Goal: Task Accomplishment & Management: Complete application form

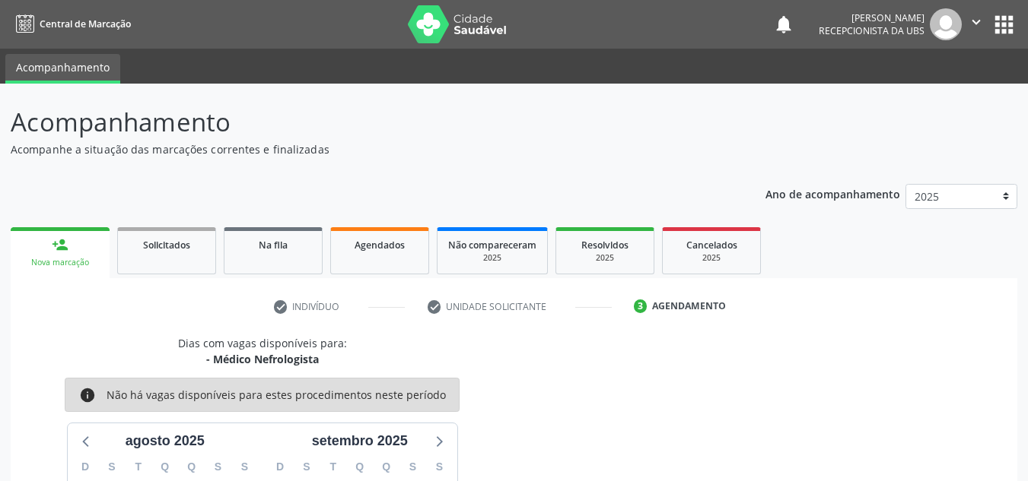
scroll to position [225, 0]
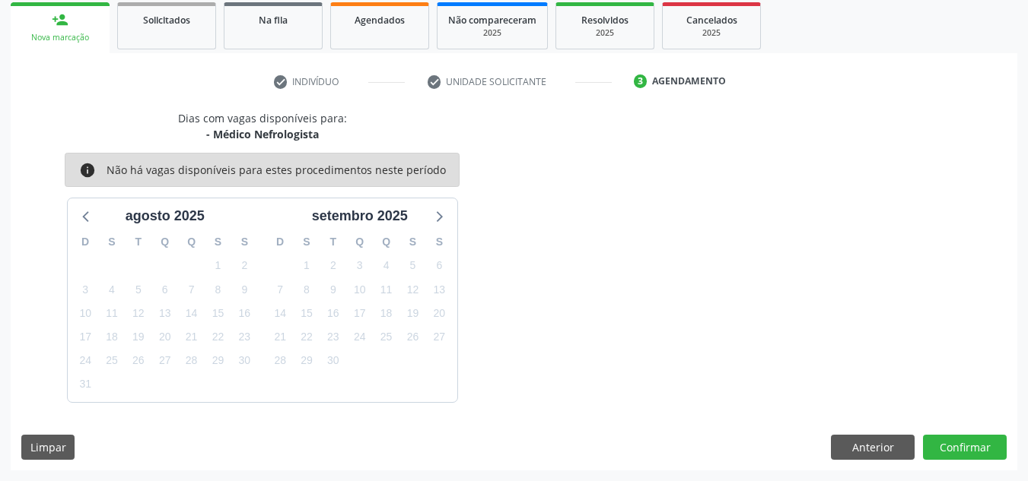
click at [41, 22] on link "person_add Nova marcação" at bounding box center [60, 27] width 99 height 51
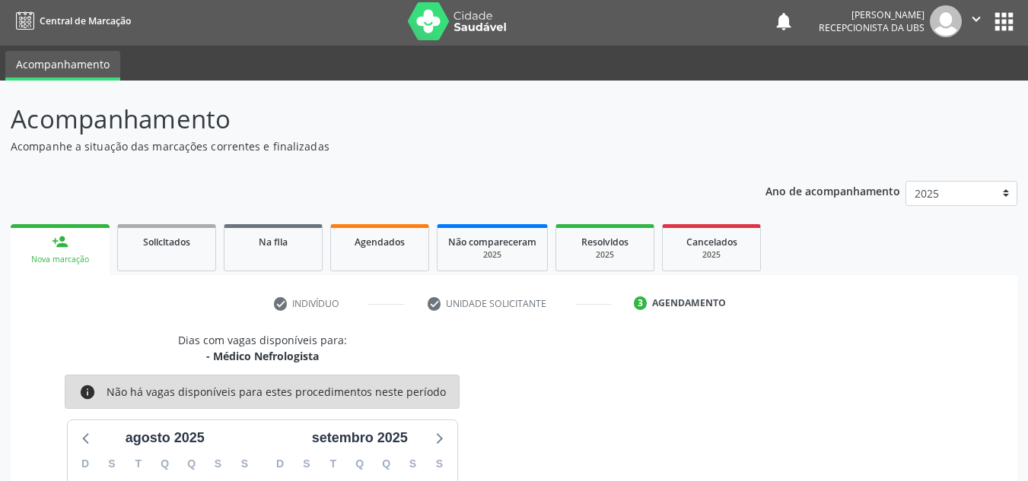
scroll to position [0, 0]
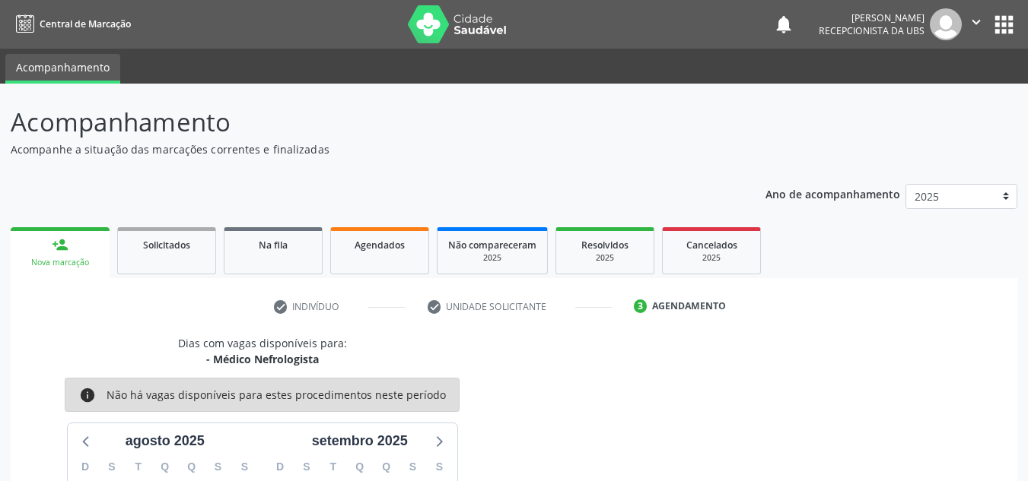
click at [65, 253] on div "person_add" at bounding box center [60, 245] width 17 height 17
click at [432, 24] on img at bounding box center [457, 24] width 99 height 38
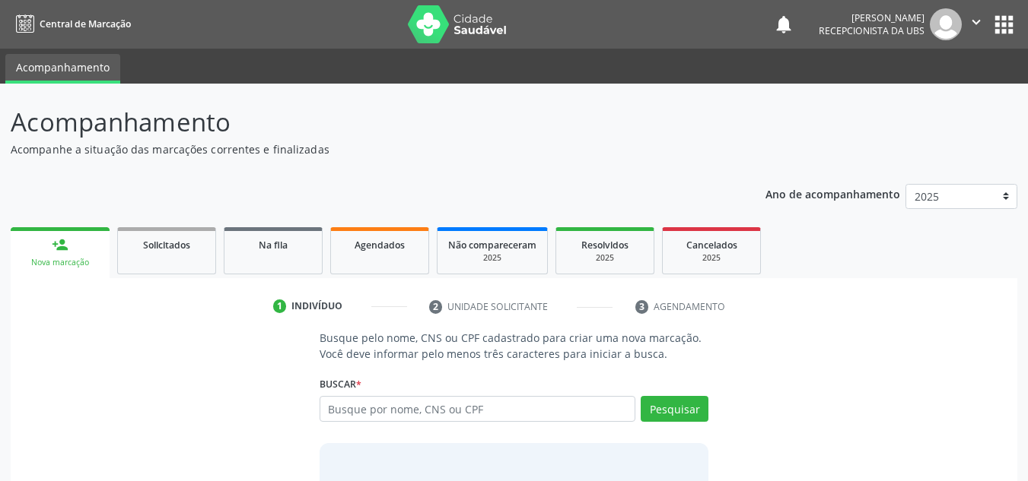
type input "0"
drag, startPoint x: 398, startPoint y: 414, endPoint x: 207, endPoint y: 413, distance: 190.9
click at [207, 413] on div "Busque pelo nome, CNS ou CPF cadastrado para criar uma nova marcação. Você deve…" at bounding box center [513, 447] width 985 height 234
type input "706402165085586"
click at [653, 417] on button "Pesquisar" at bounding box center [674, 409] width 68 height 26
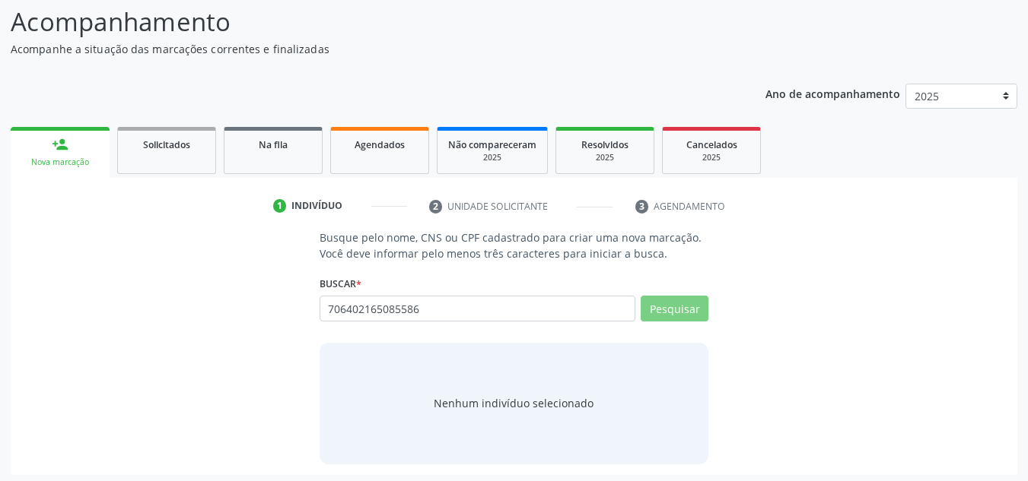
scroll to position [105, 0]
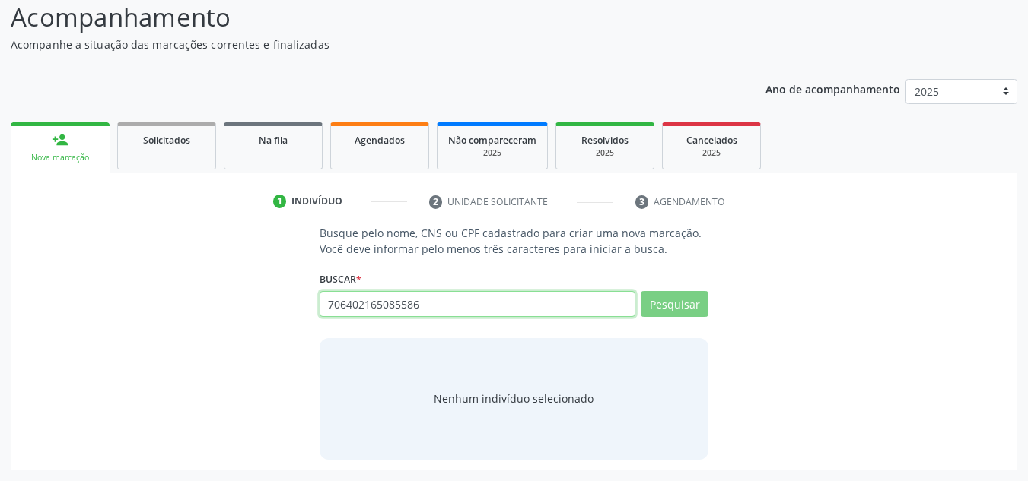
drag, startPoint x: 435, startPoint y: 313, endPoint x: 272, endPoint y: 314, distance: 163.5
click at [272, 314] on div "Busque pelo nome, CNS ou CPF cadastrado para criar uma nova marcação. Você deve…" at bounding box center [513, 342] width 985 height 234
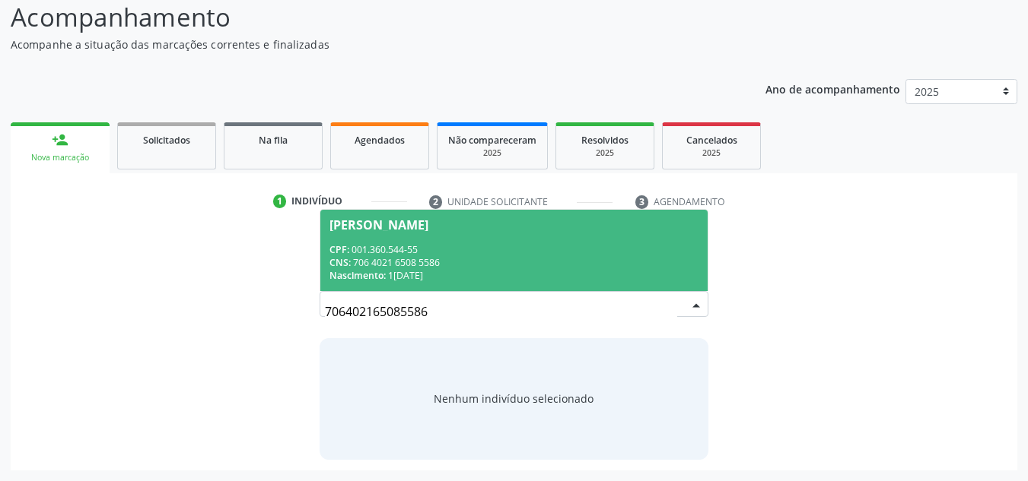
click at [406, 219] on div "[PERSON_NAME]" at bounding box center [378, 225] width 99 height 12
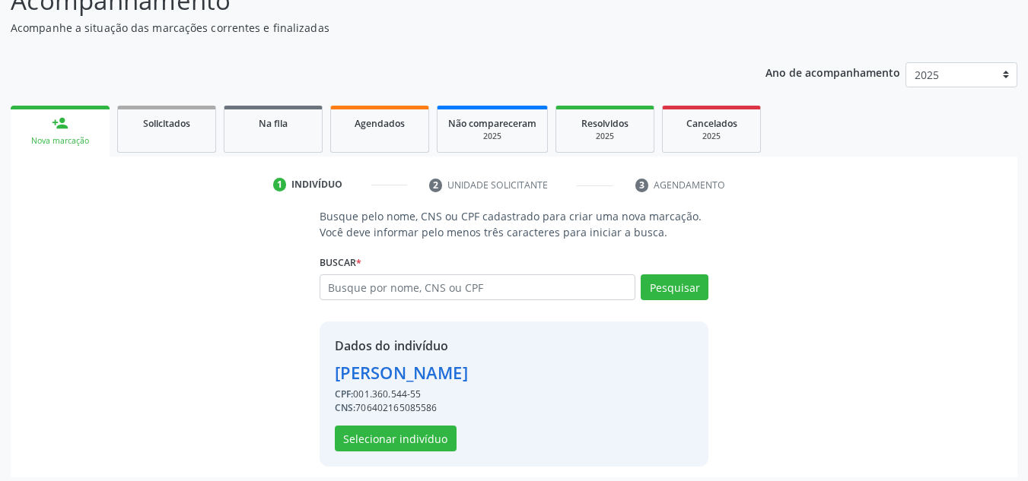
scroll to position [129, 0]
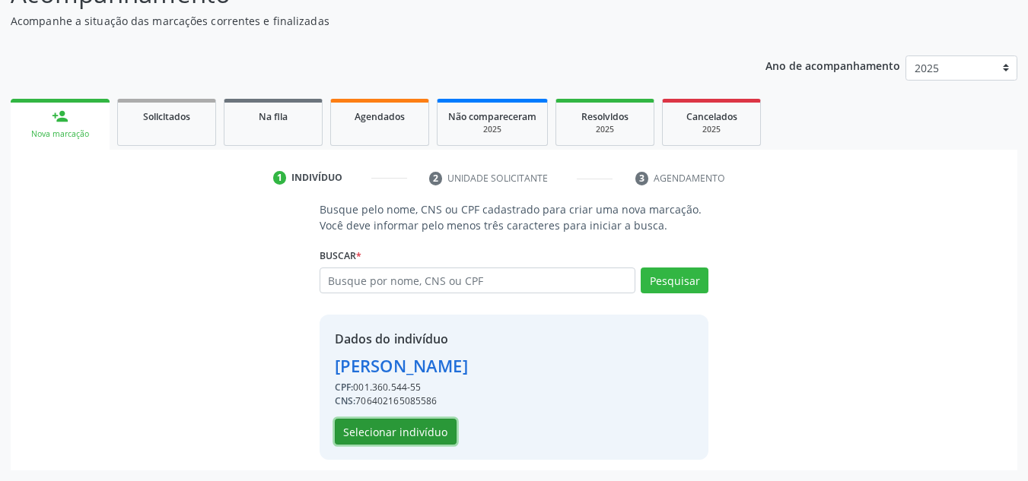
click at [431, 434] on button "Selecionar indivíduo" at bounding box center [396, 432] width 122 height 26
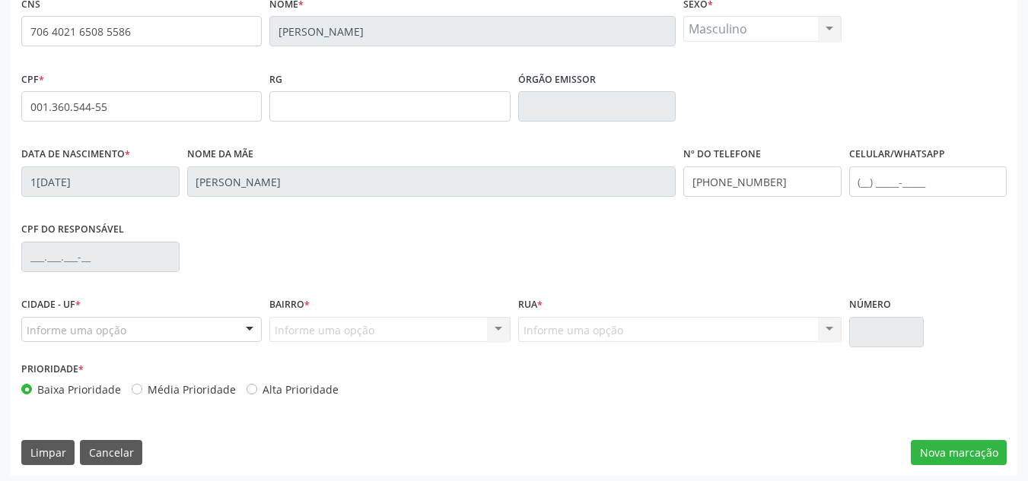
scroll to position [343, 0]
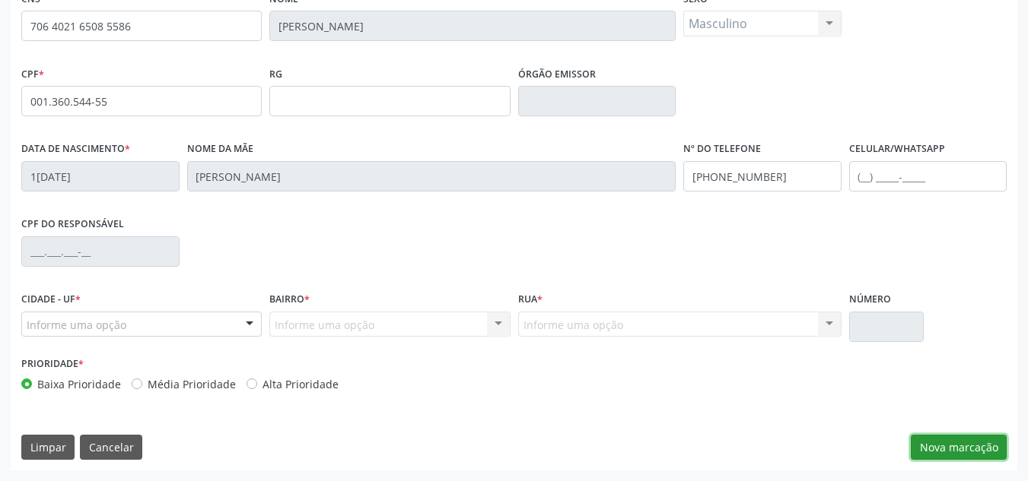
click at [929, 455] on button "Nova marcação" at bounding box center [958, 448] width 96 height 26
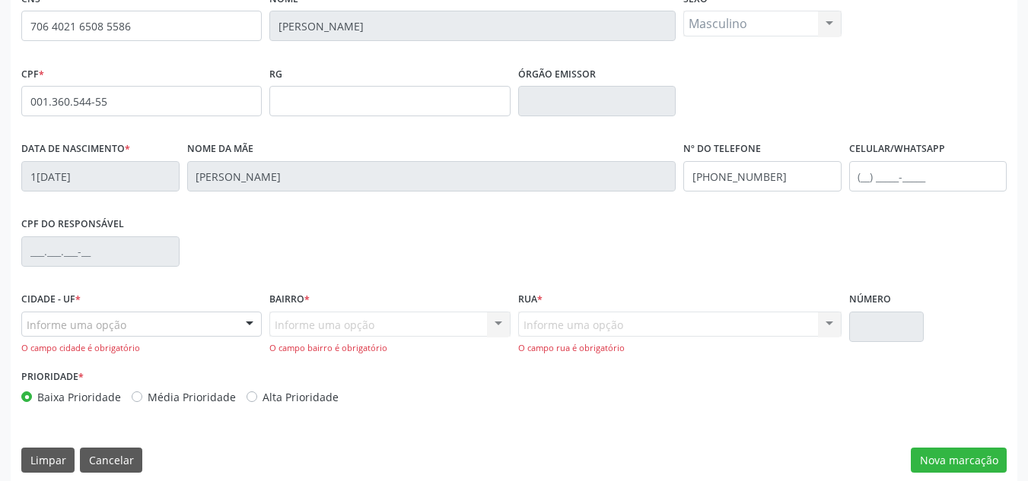
click at [205, 316] on div "Informe uma opção" at bounding box center [141, 325] width 240 height 26
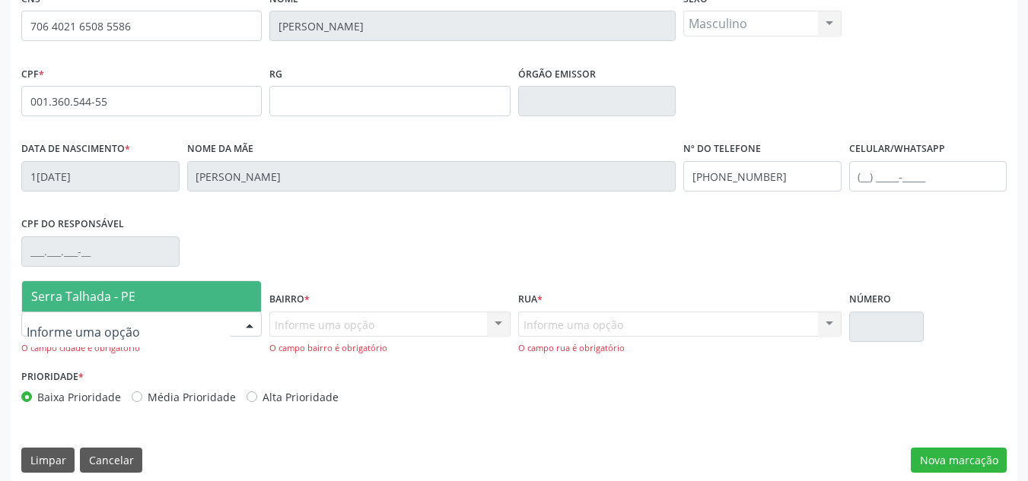
click at [101, 288] on span "Serra Talhada - PE" at bounding box center [83, 296] width 104 height 17
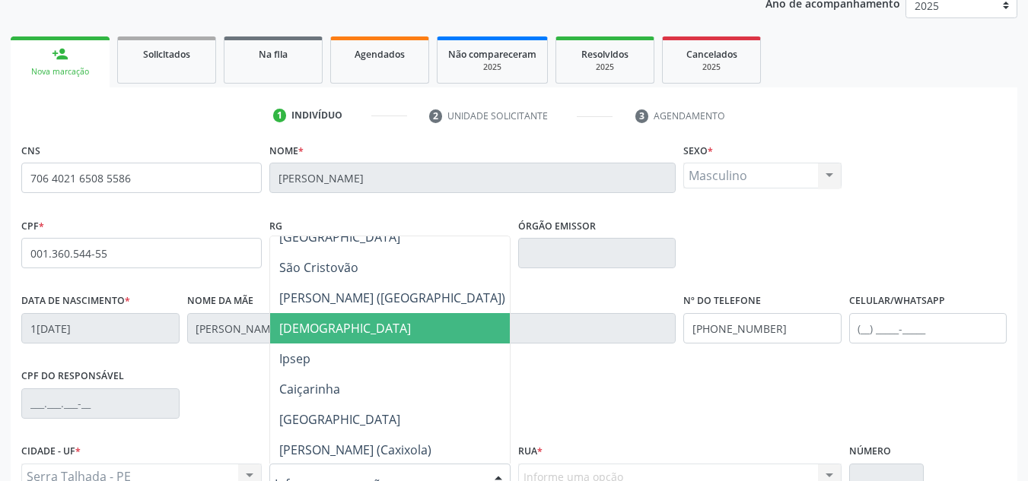
scroll to position [380, 0]
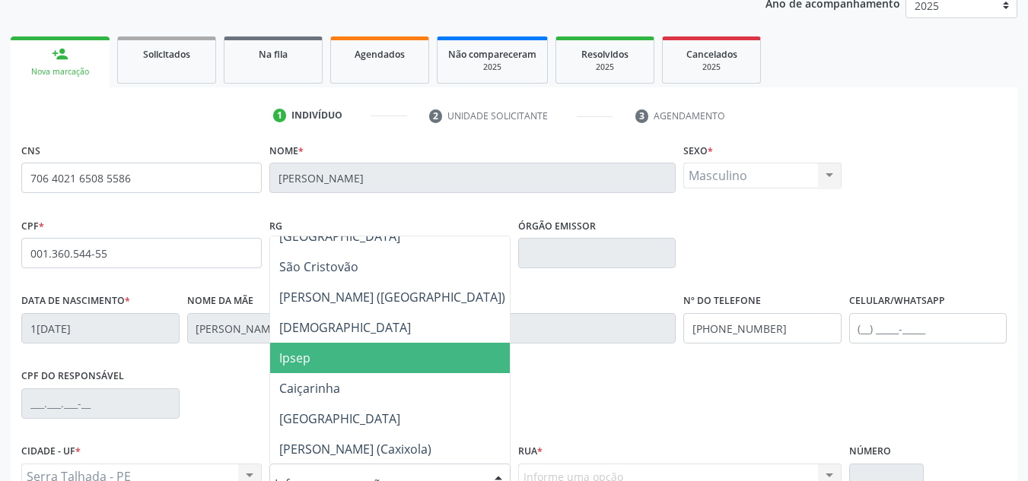
click at [344, 347] on span "Ipsep" at bounding box center [392, 358] width 244 height 30
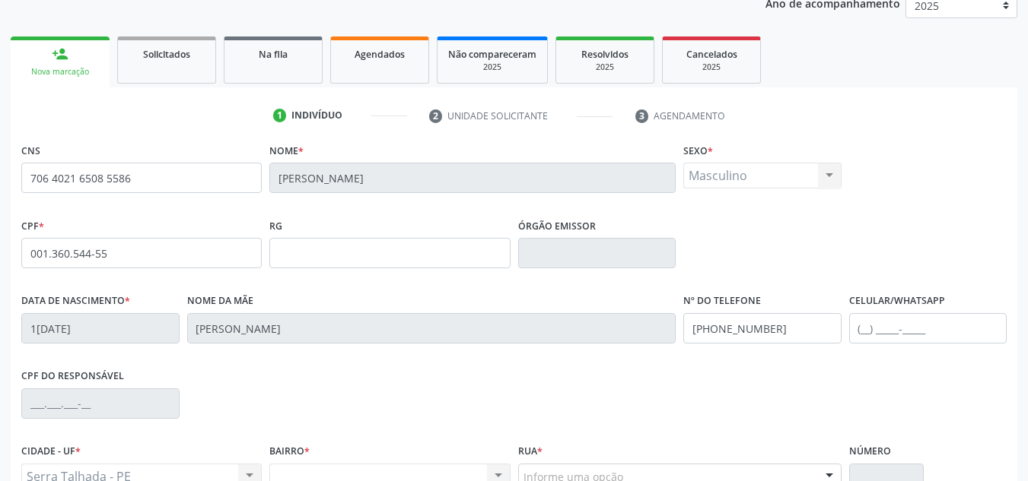
click at [507, 407] on div "CPF do responsável" at bounding box center [513, 402] width 993 height 75
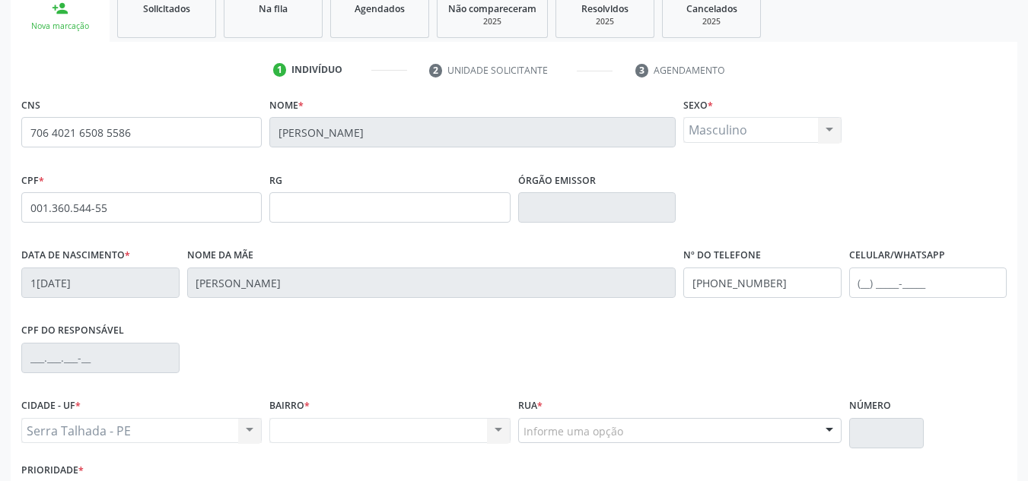
scroll to position [267, 0]
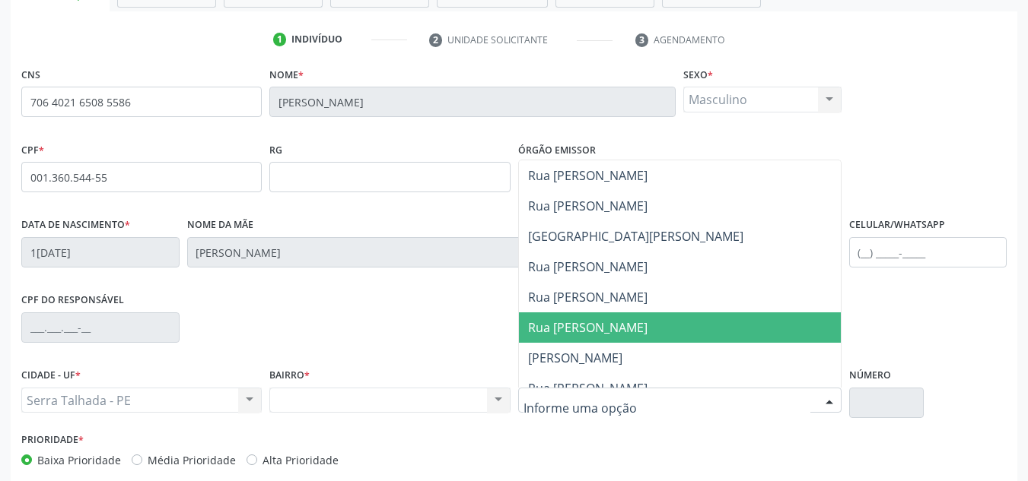
click at [953, 329] on div "CPF do responsável" at bounding box center [513, 326] width 993 height 75
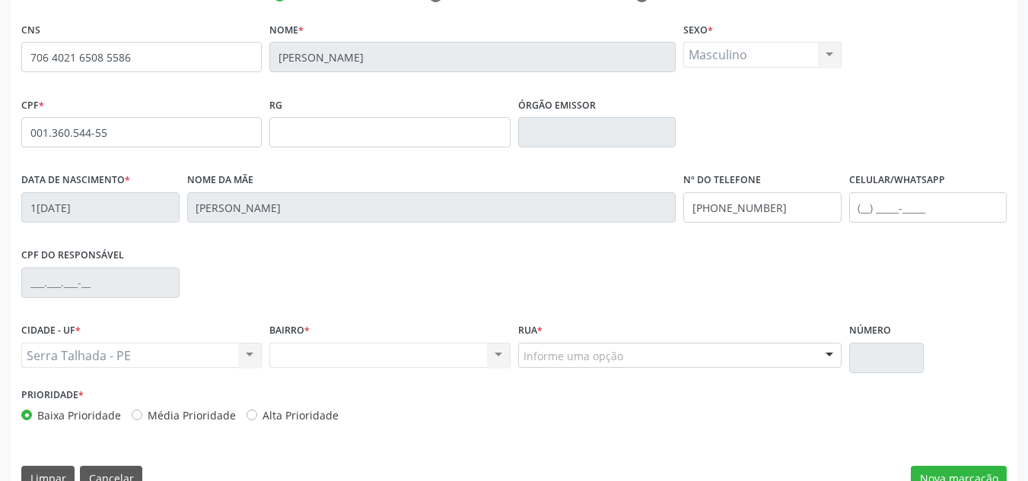
scroll to position [343, 0]
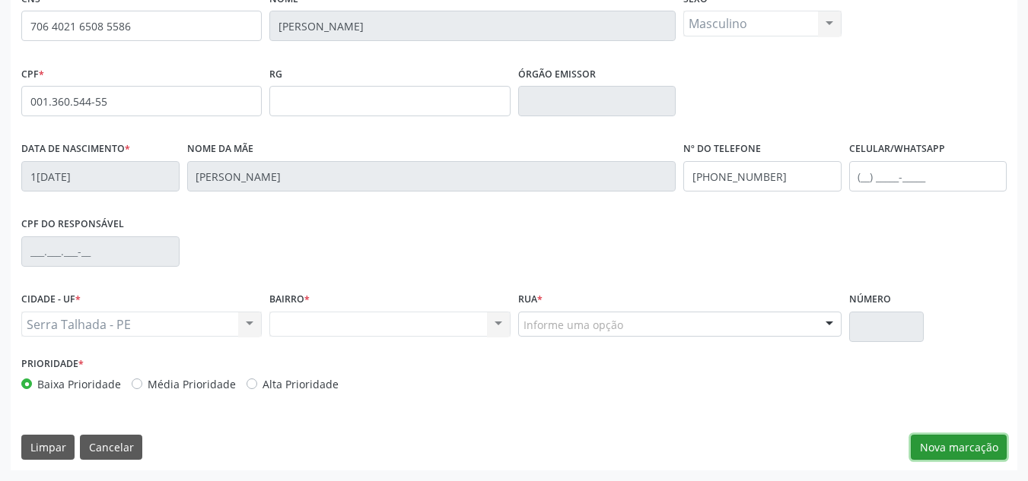
click at [962, 445] on button "Nova marcação" at bounding box center [958, 448] width 96 height 26
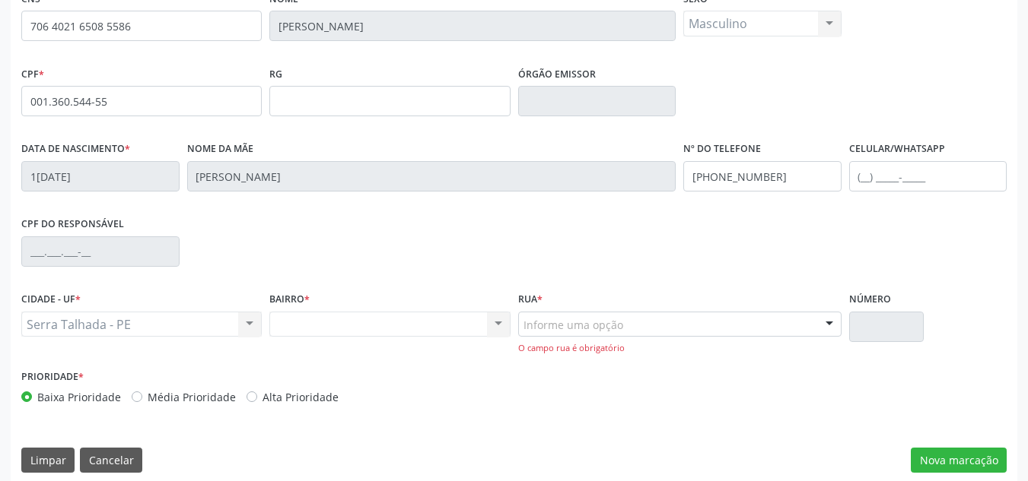
click at [685, 339] on div "Informe uma opção Rua Manoel Pereira Lins Rua Antônio Alves de Oliveira Avenida…" at bounding box center [679, 333] width 323 height 43
click at [665, 323] on div at bounding box center [679, 325] width 323 height 26
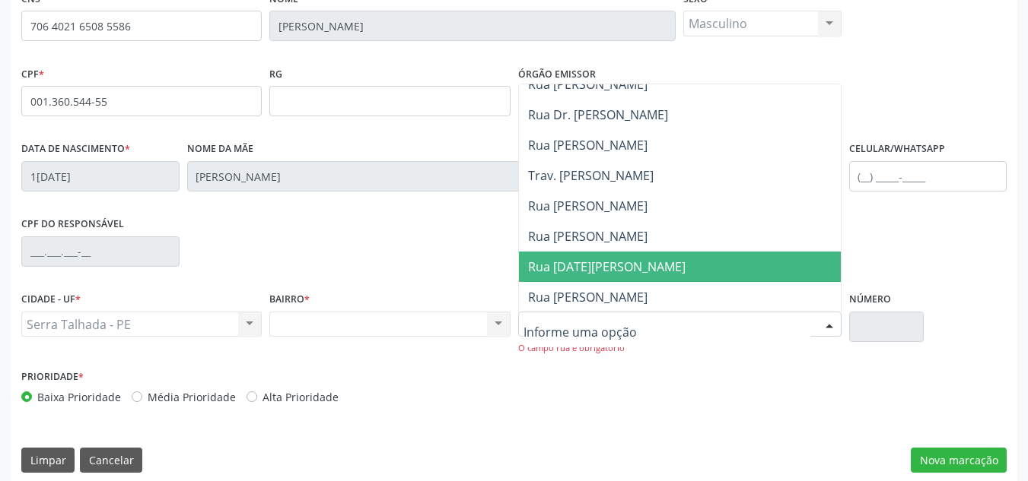
scroll to position [380, 0]
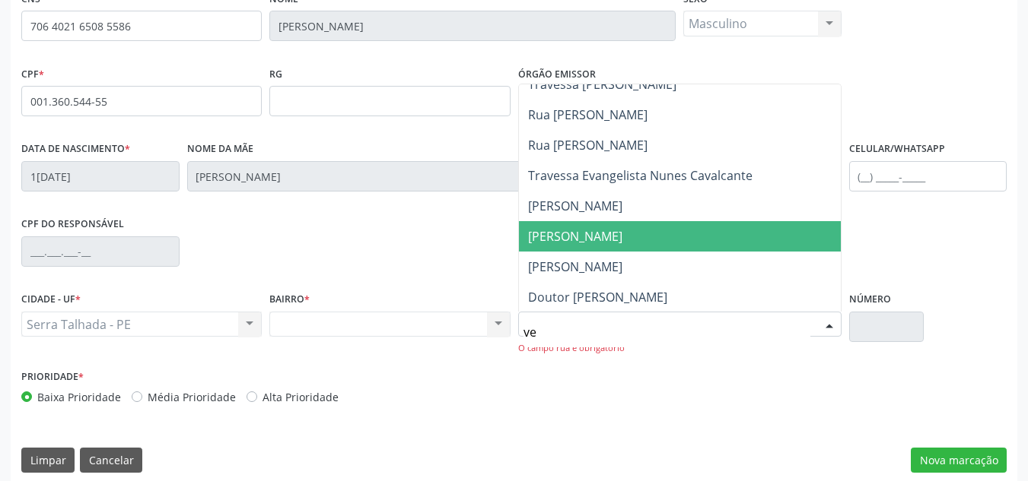
type input "ver"
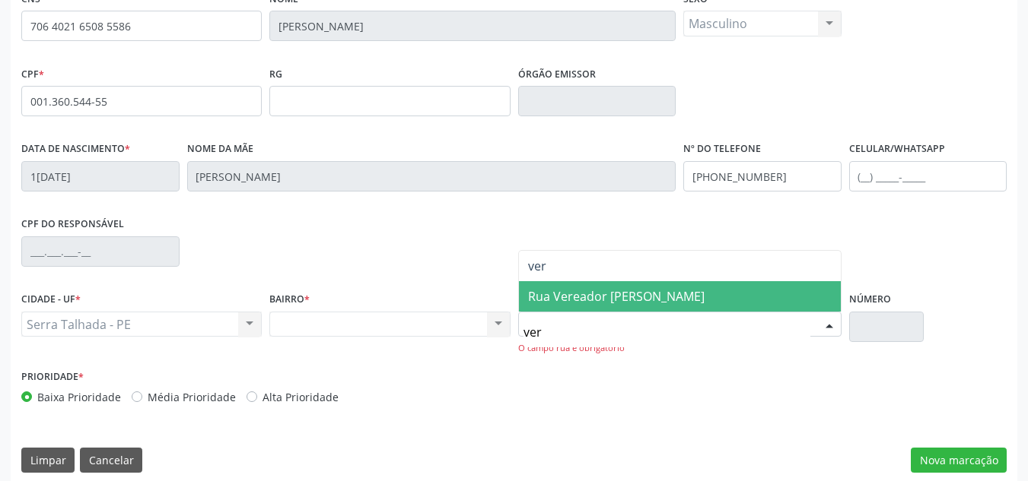
click at [600, 287] on span "Rua Vereador [PERSON_NAME]" at bounding box center [680, 296] width 322 height 30
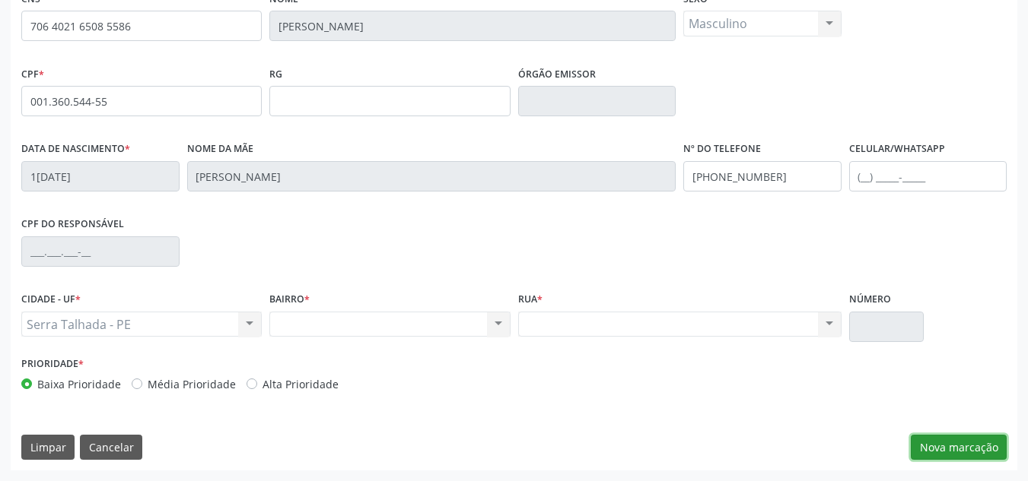
click at [966, 446] on button "Nova marcação" at bounding box center [958, 448] width 96 height 26
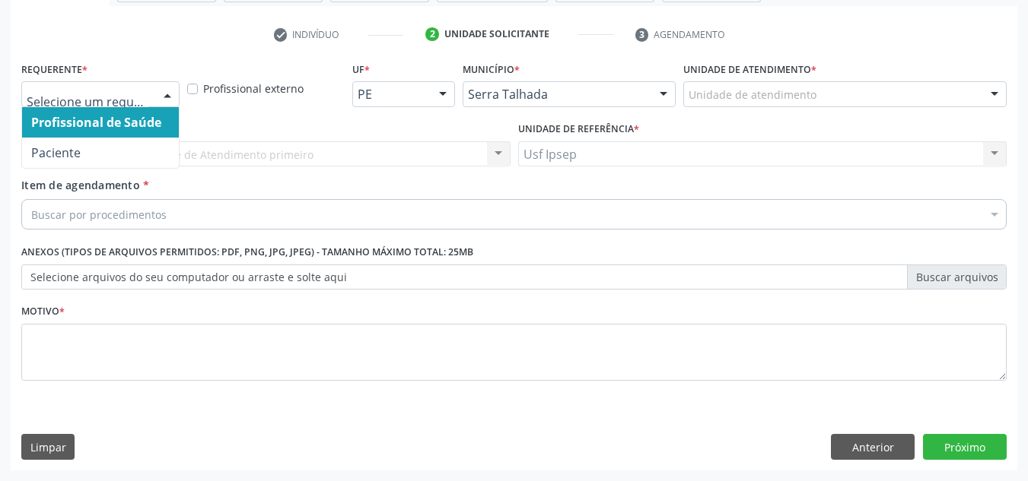
click at [163, 91] on div at bounding box center [167, 95] width 23 height 26
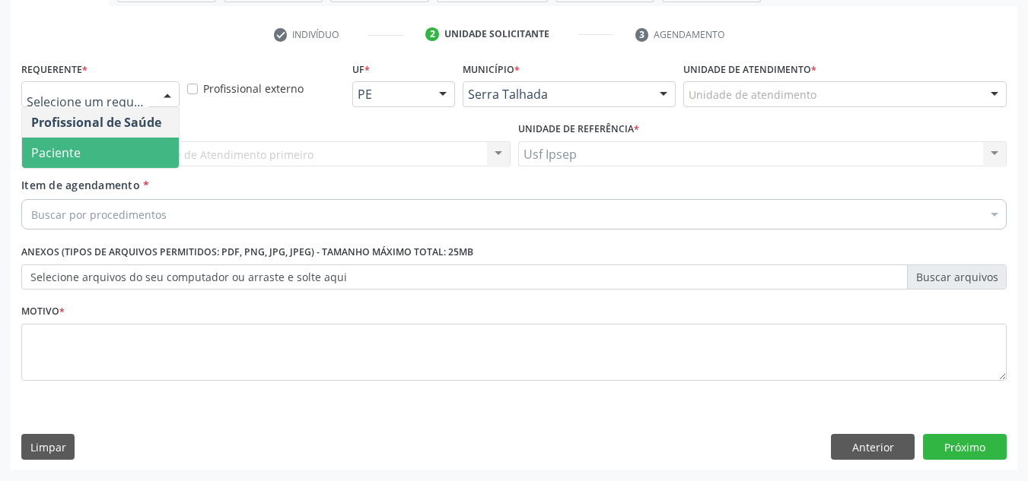
click at [106, 145] on span "Paciente" at bounding box center [100, 153] width 157 height 30
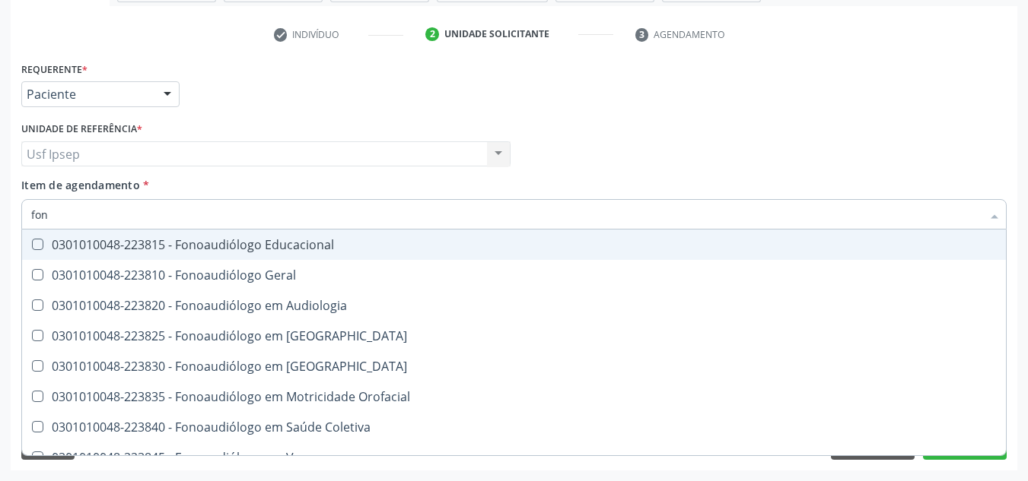
type input "fono"
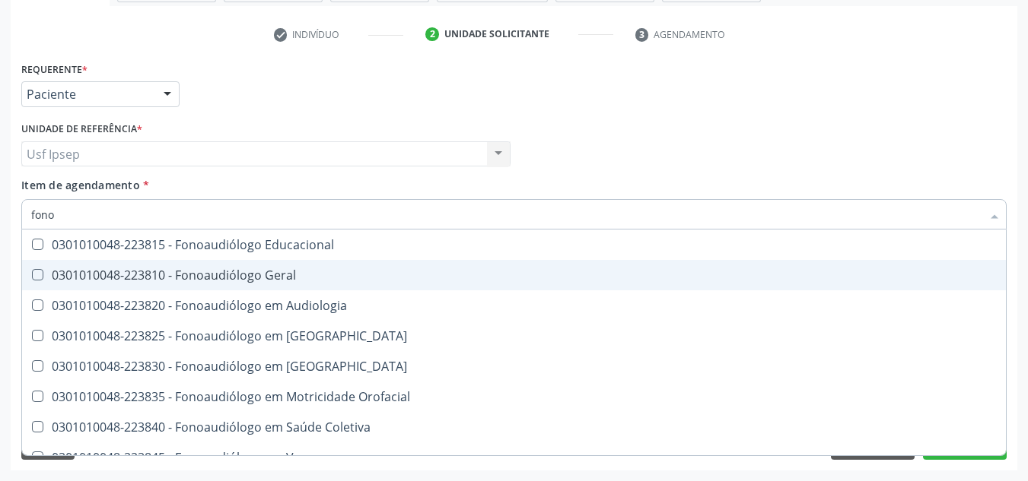
click at [223, 269] on div "0301010048-223810 - Fonoaudiólogo Geral" at bounding box center [513, 275] width 965 height 12
checkbox Geral "true"
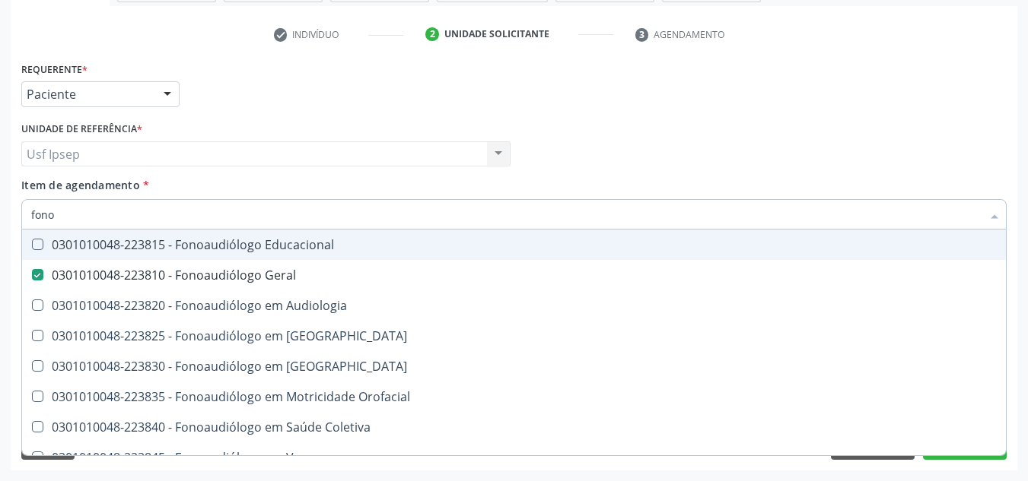
click at [688, 113] on div "Requerente * Paciente Profissional de Saúde Paciente Nenhum resultado encontrad…" at bounding box center [513, 87] width 993 height 59
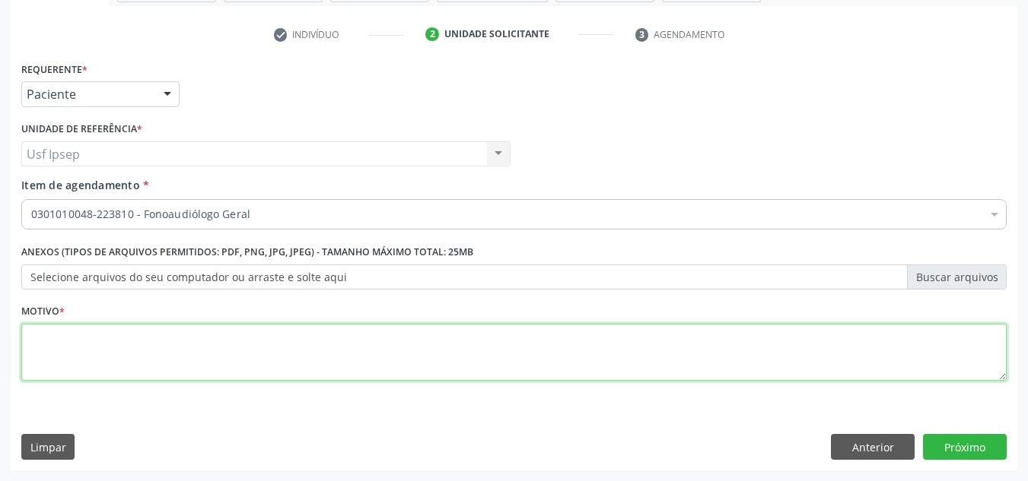
click at [287, 357] on textarea at bounding box center [513, 353] width 985 height 58
type textarea "*"
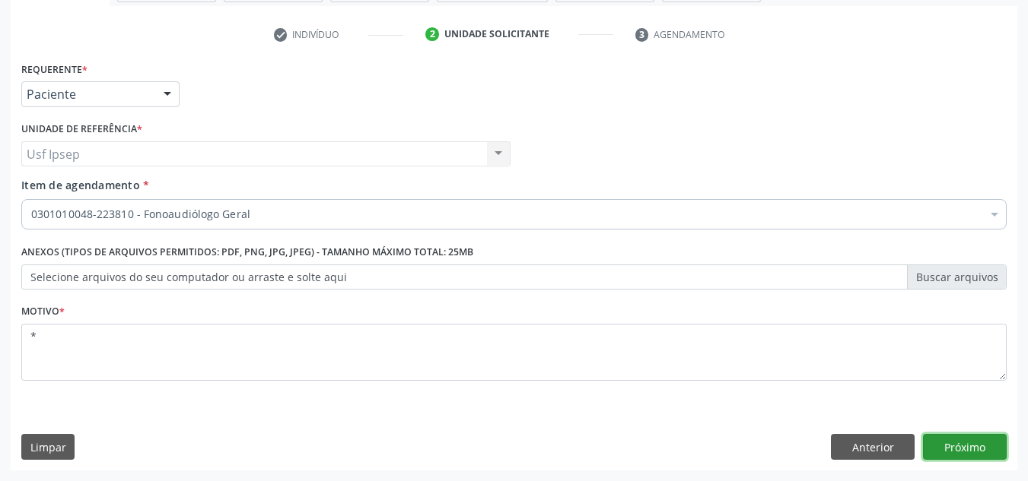
click at [946, 446] on button "Próximo" at bounding box center [965, 447] width 84 height 26
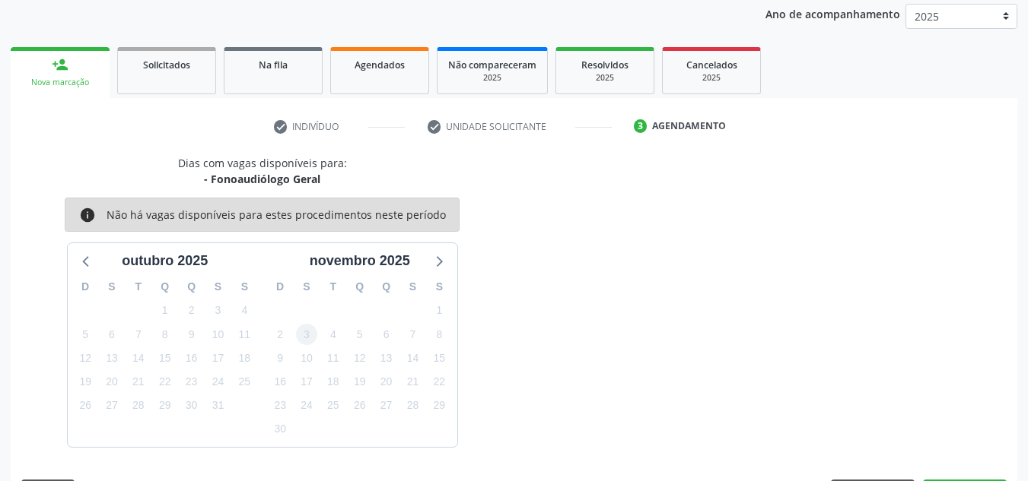
scroll to position [225, 0]
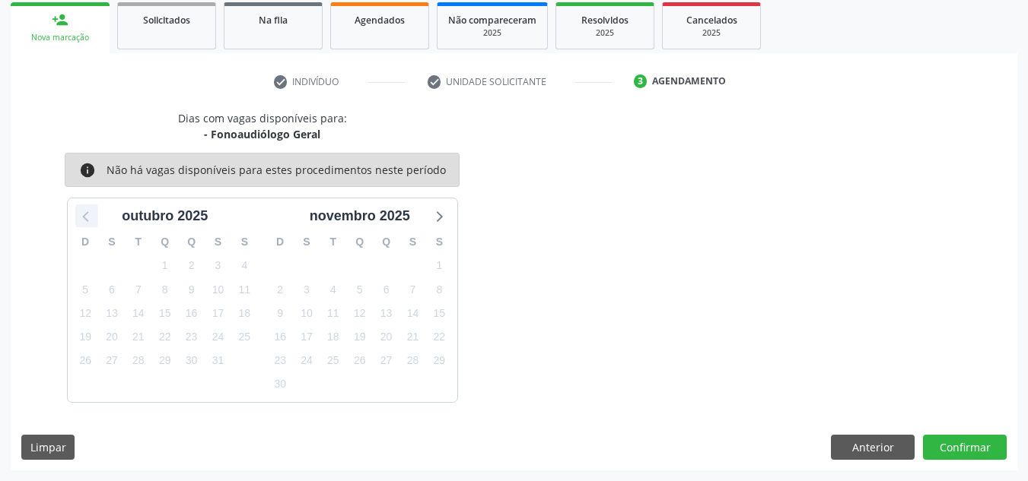
click at [85, 219] on icon at bounding box center [85, 217] width 6 height 11
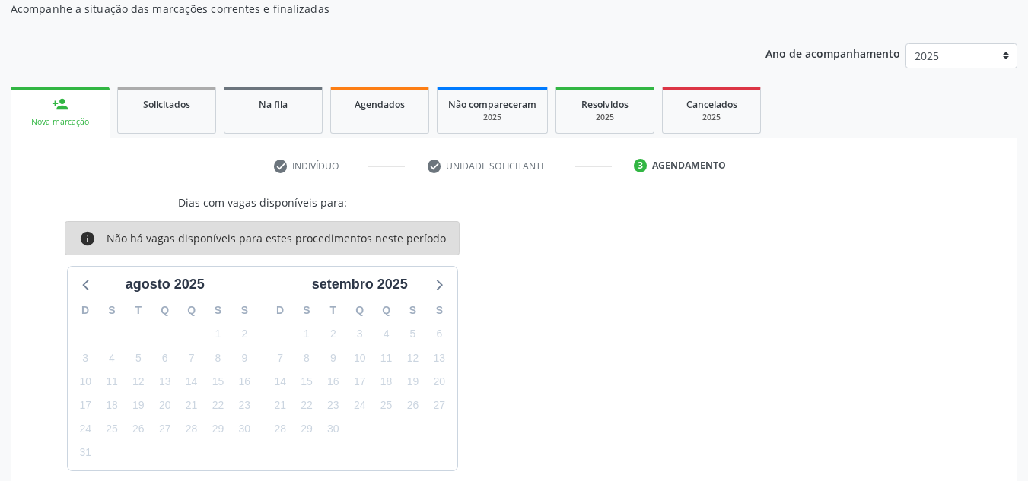
scroll to position [152, 0]
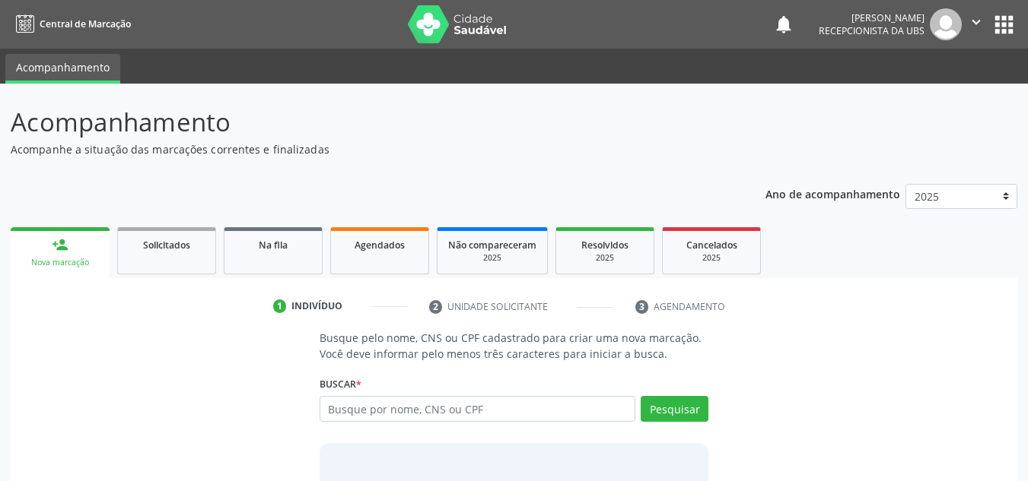
click at [533, 402] on input "text" at bounding box center [477, 409] width 316 height 26
drag, startPoint x: 533, startPoint y: 402, endPoint x: 288, endPoint y: 401, distance: 245.7
click at [286, 402] on div "Busque pelo nome, CNS ou CPF cadastrado para criar uma nova marcação. Você deve…" at bounding box center [513, 447] width 985 height 234
drag, startPoint x: 362, startPoint y: 406, endPoint x: 300, endPoint y: 421, distance: 63.3
click at [300, 421] on div "Busque pelo nome, CNS ou CPF cadastrado para criar uma nova marcação. Você deve…" at bounding box center [513, 447] width 985 height 234
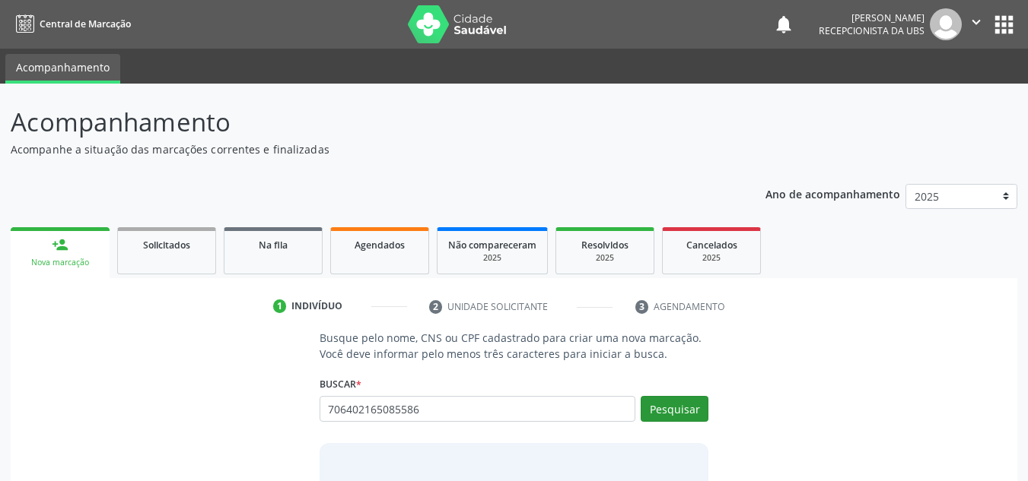
type input "706402165085586"
click at [691, 419] on button "Pesquisar" at bounding box center [674, 409] width 68 height 26
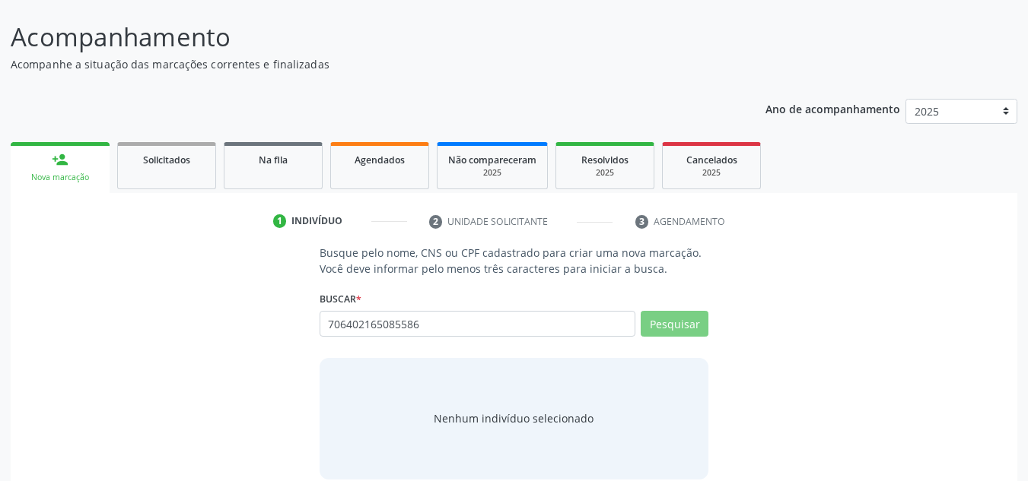
scroll to position [105, 0]
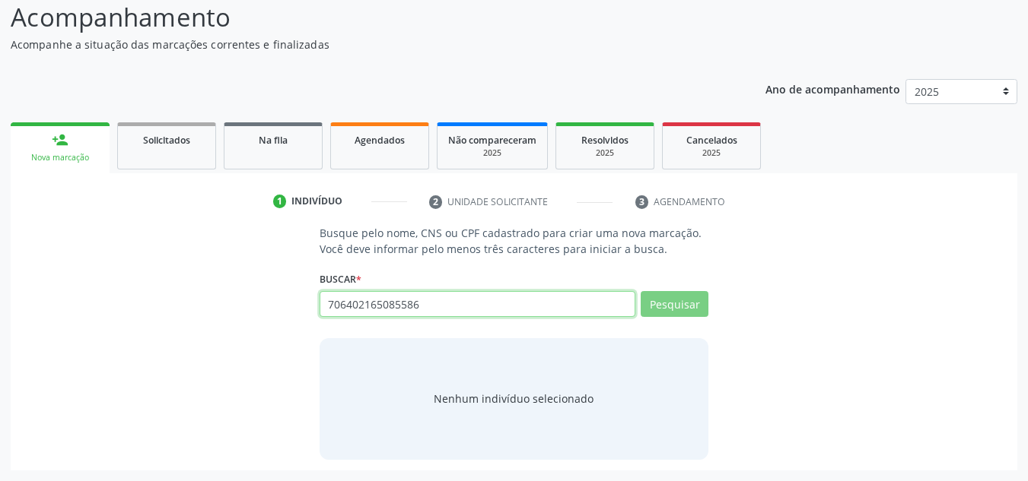
click at [484, 305] on input "706402165085586" at bounding box center [477, 304] width 316 height 26
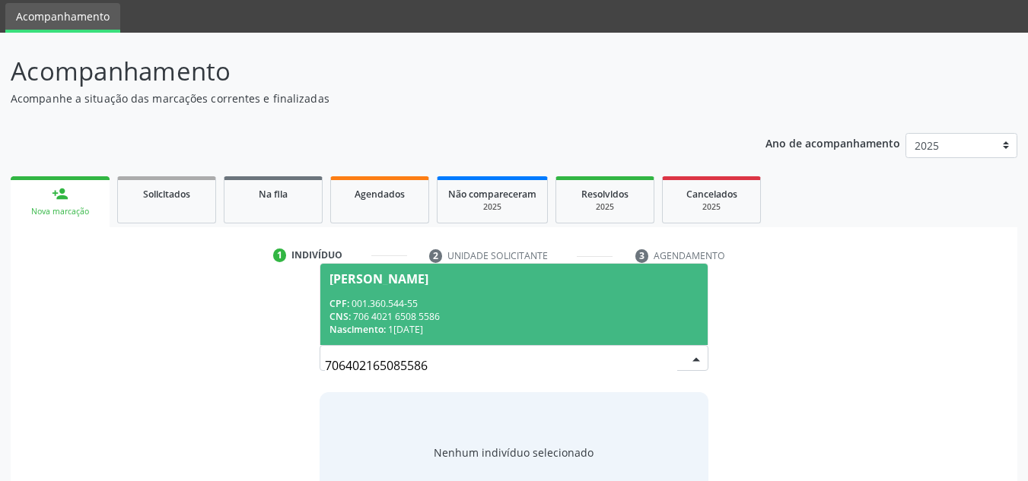
scroll to position [0, 0]
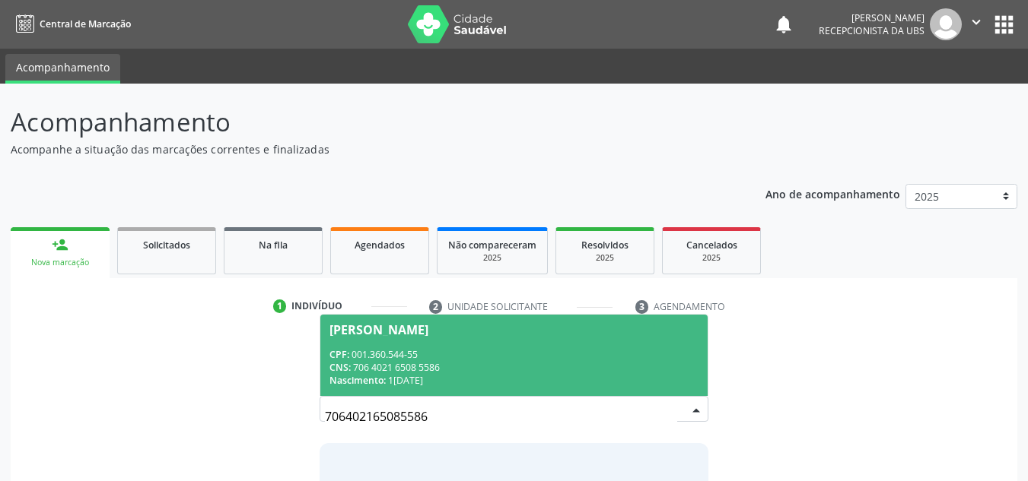
click at [431, 366] on div "CNS: 706 4021 6508 5586" at bounding box center [514, 367] width 370 height 13
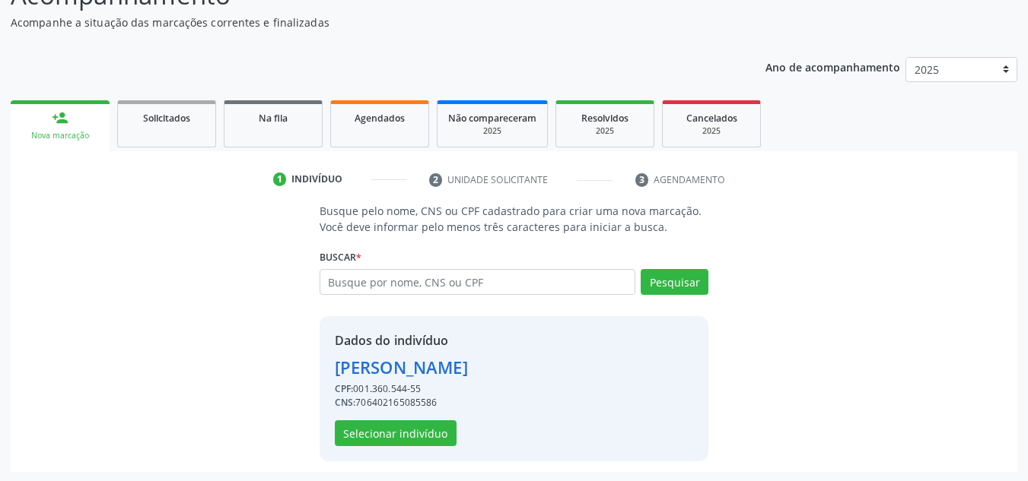
scroll to position [129, 0]
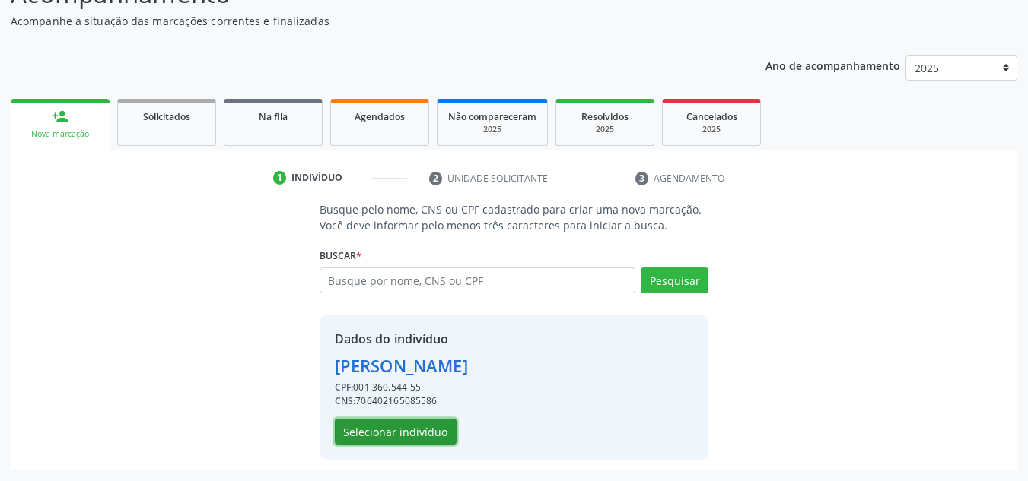
click at [426, 430] on button "Selecionar indivíduo" at bounding box center [396, 432] width 122 height 26
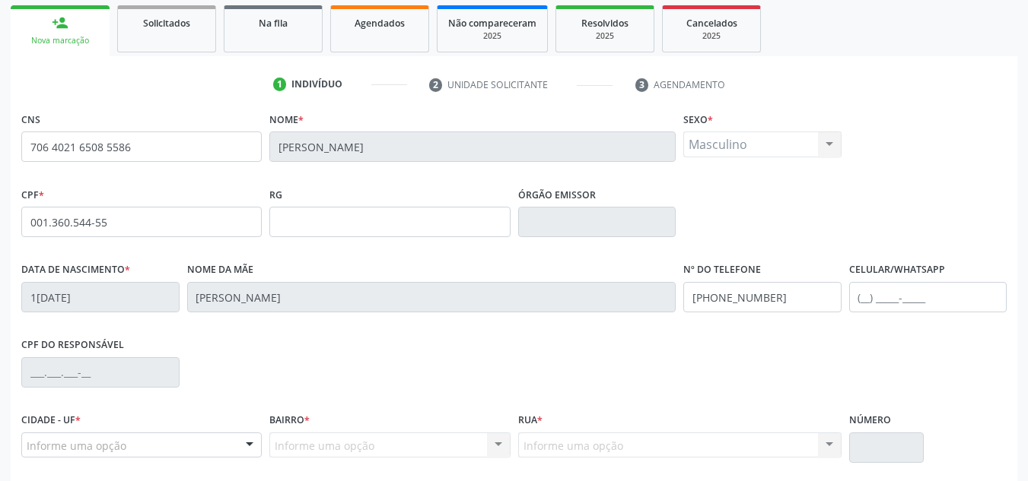
scroll to position [343, 0]
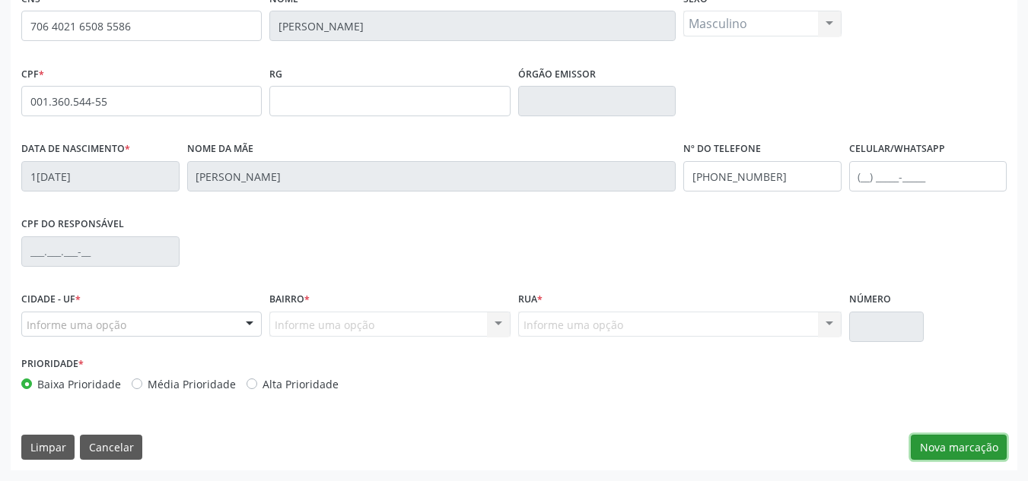
click at [961, 444] on button "Nova marcação" at bounding box center [958, 448] width 96 height 26
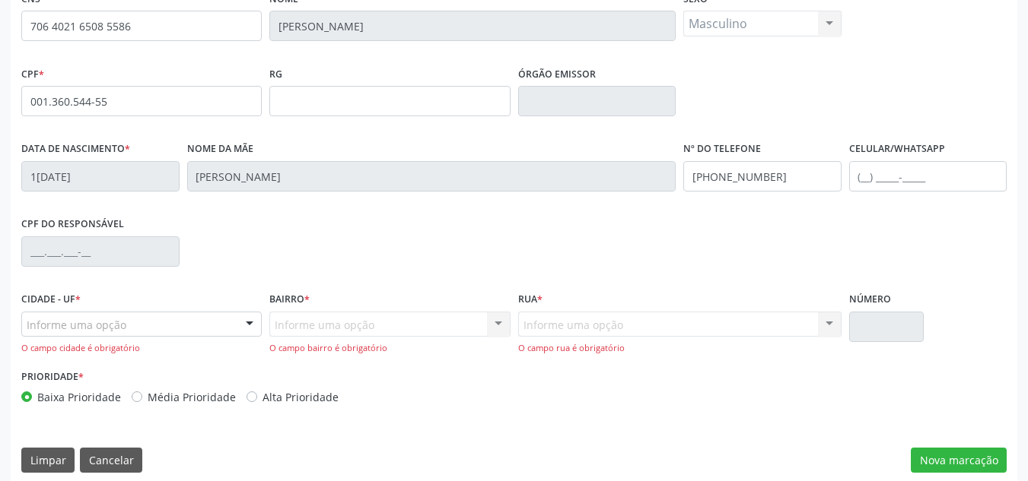
click at [162, 323] on div "Informe uma opção" at bounding box center [141, 325] width 240 height 26
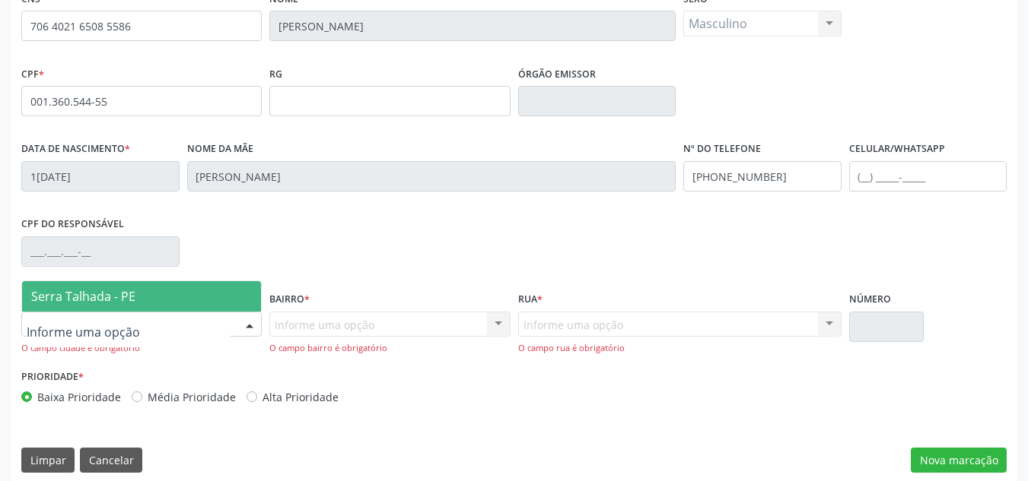
click at [112, 298] on span "Serra Talhada - PE" at bounding box center [83, 296] width 104 height 17
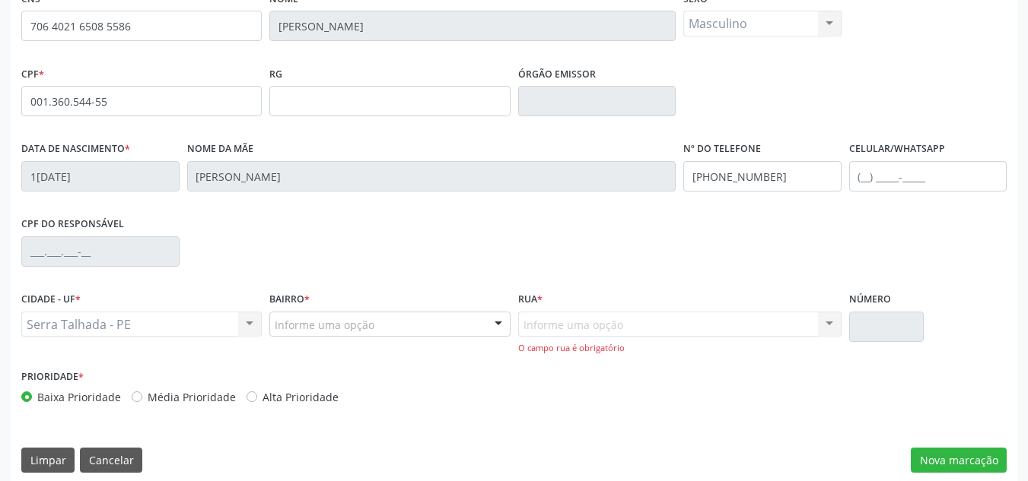
click at [361, 344] on div "Bairro * Informe uma opção Zona Rural Aabb [GEOGRAPHIC_DATA] Borborema Cagep Ce…" at bounding box center [389, 327] width 248 height 78
click at [368, 335] on div "Informe uma opção" at bounding box center [389, 325] width 240 height 26
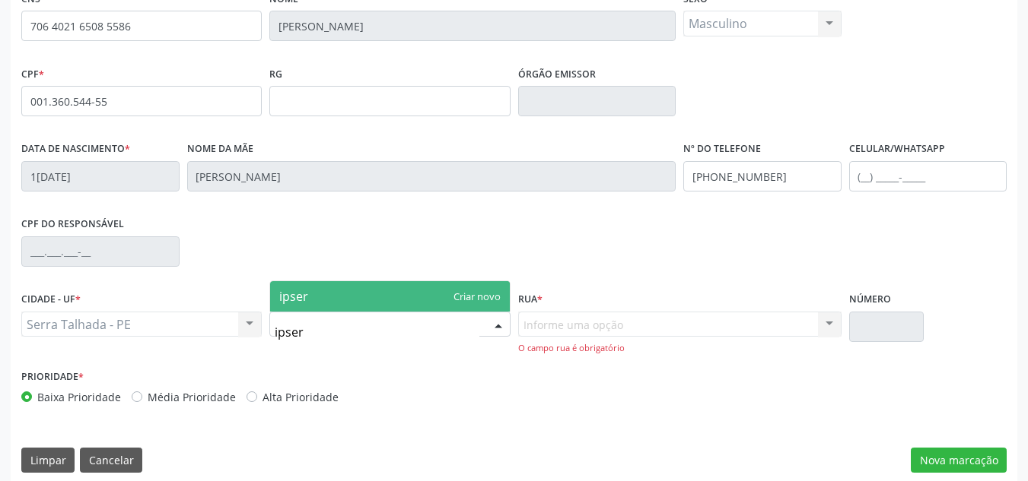
type input "ipse"
click at [310, 294] on span "Ipsep" at bounding box center [294, 296] width 31 height 17
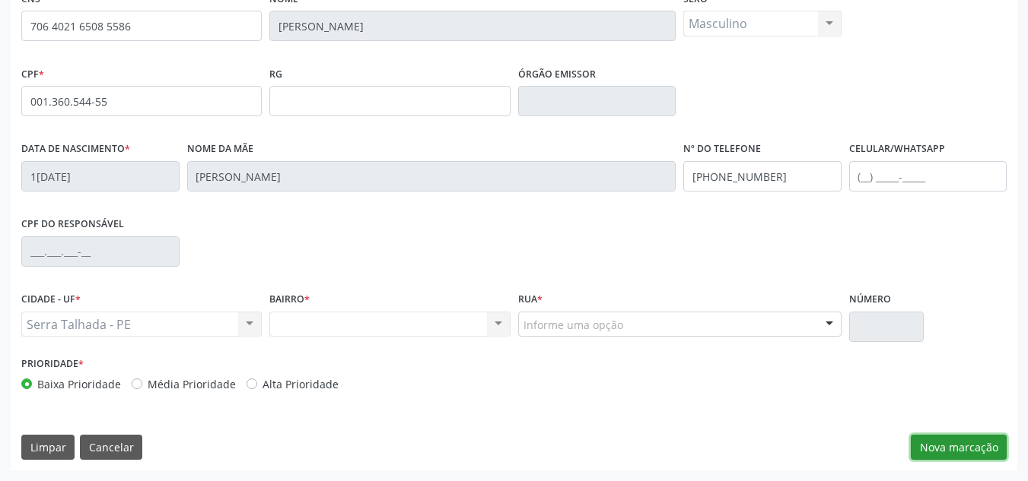
click at [956, 448] on button "Nova marcação" at bounding box center [958, 448] width 96 height 26
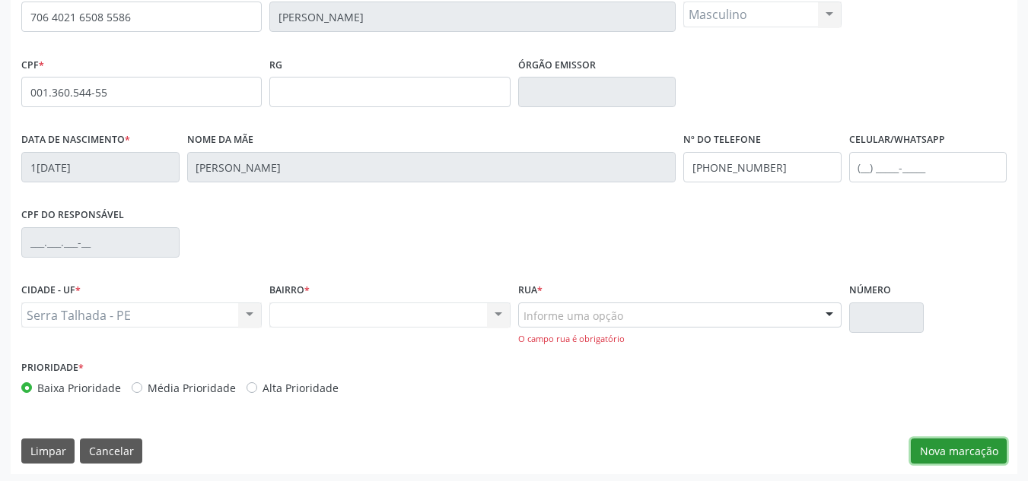
scroll to position [356, 0]
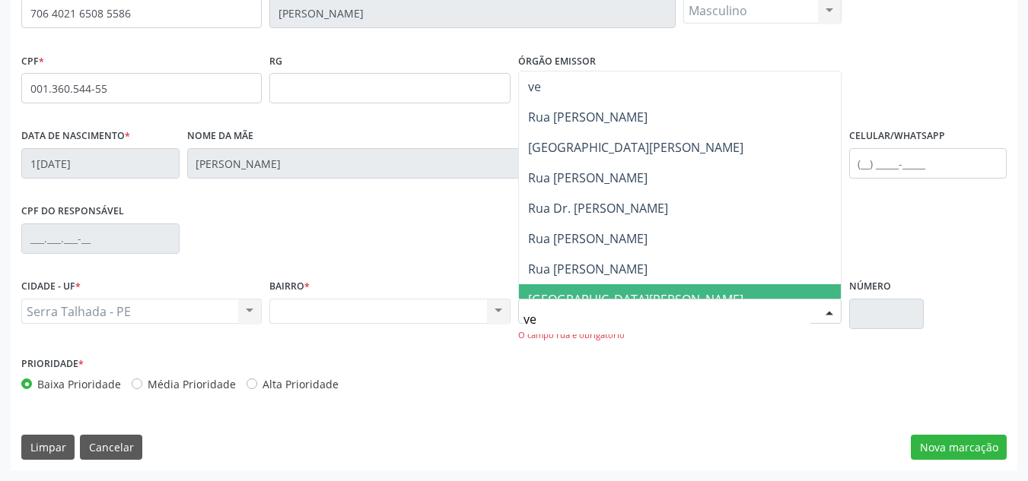
type input "ver"
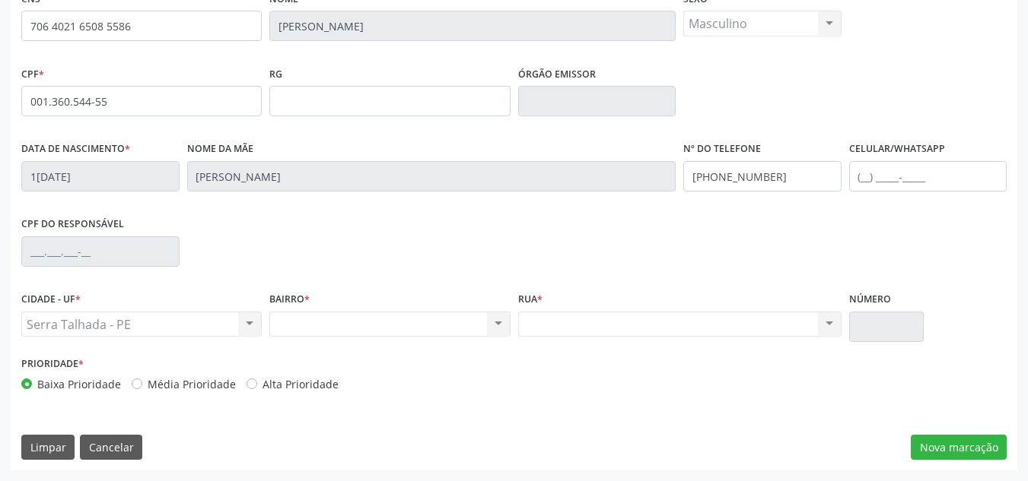
scroll to position [343, 0]
click at [963, 437] on button "Nova marcação" at bounding box center [958, 448] width 96 height 26
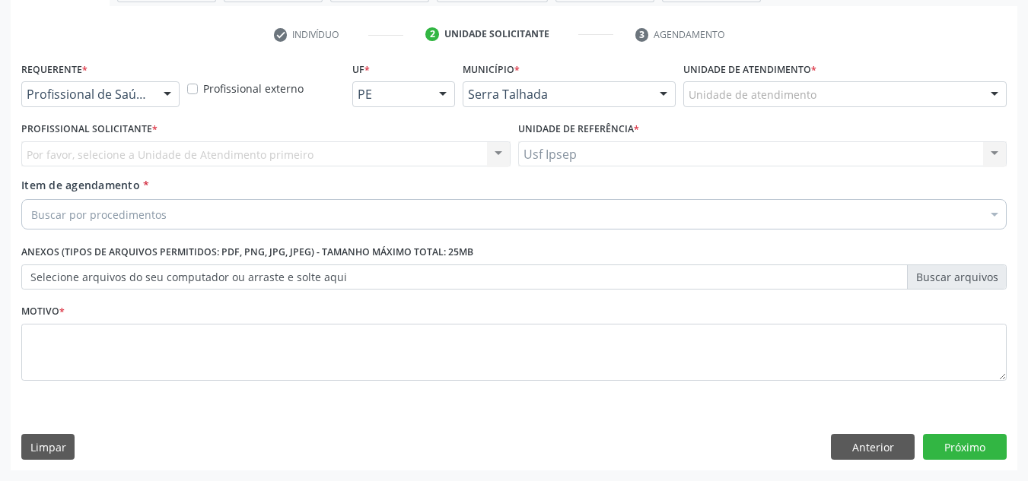
scroll to position [272, 0]
click at [177, 87] on div at bounding box center [167, 95] width 23 height 26
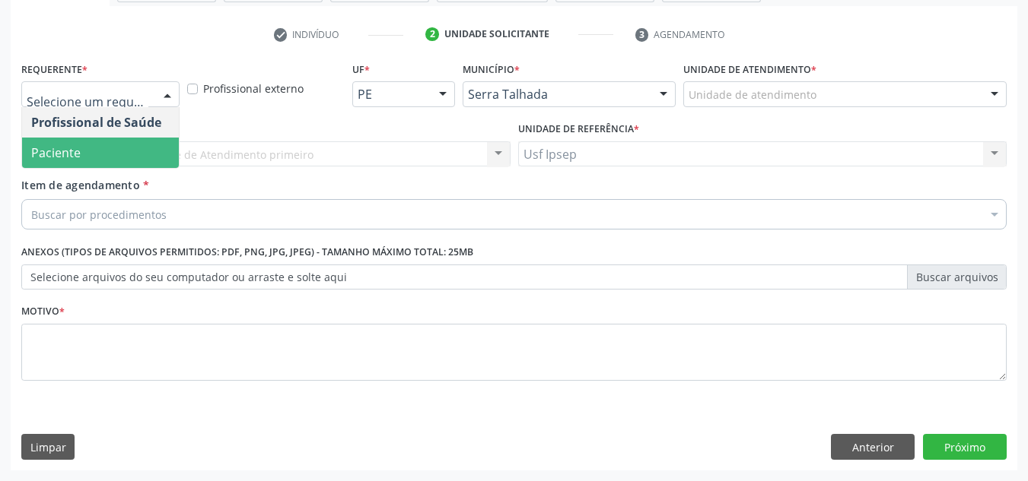
click at [121, 151] on span "Paciente" at bounding box center [100, 153] width 157 height 30
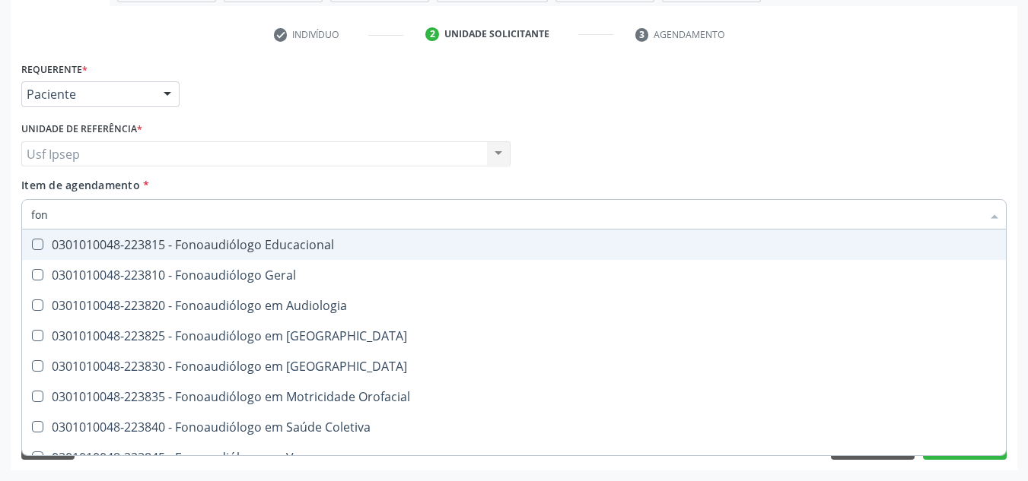
type input "fono"
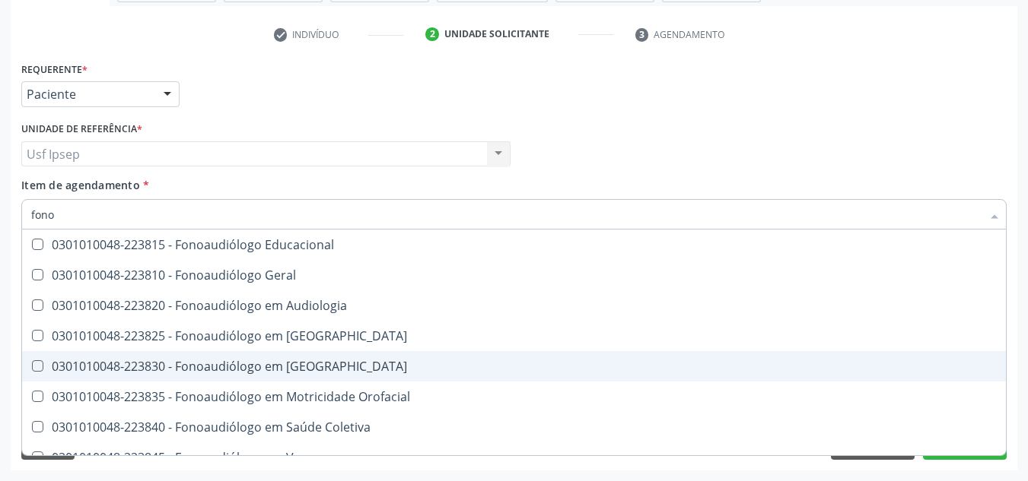
click at [332, 365] on div "0301010048-223830 - Fonoaudiólogo em [GEOGRAPHIC_DATA]" at bounding box center [513, 367] width 965 height 12
checkbox Linguagem "true"
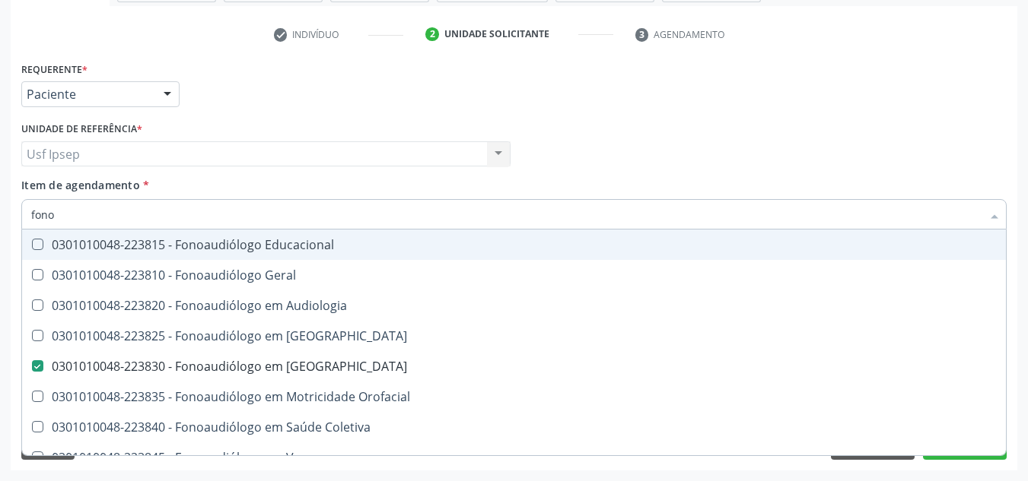
click at [457, 87] on div "Requerente * Paciente Profissional de Saúde Paciente Nenhum resultado encontrad…" at bounding box center [513, 87] width 993 height 59
checkbox Geral "true"
checkbox Linguagem "false"
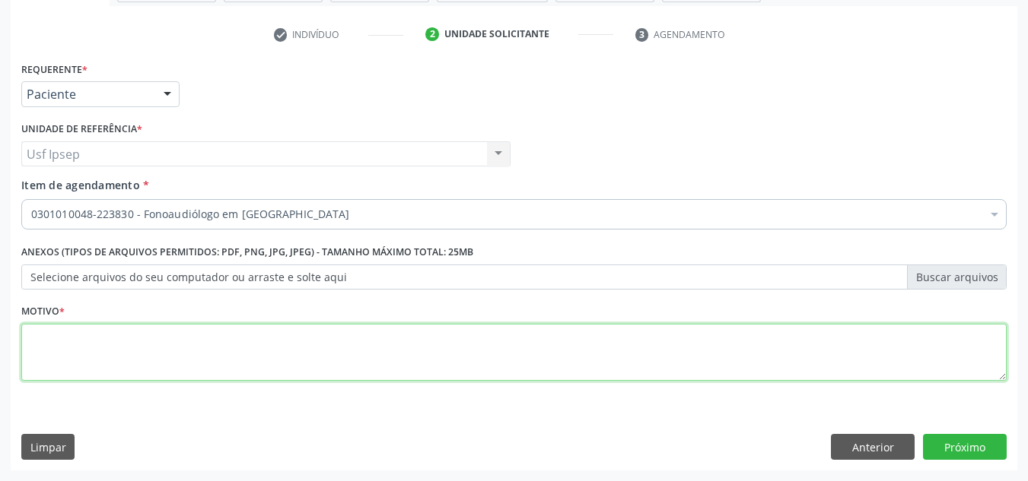
click at [332, 359] on textarea at bounding box center [513, 353] width 985 height 58
type textarea "9"
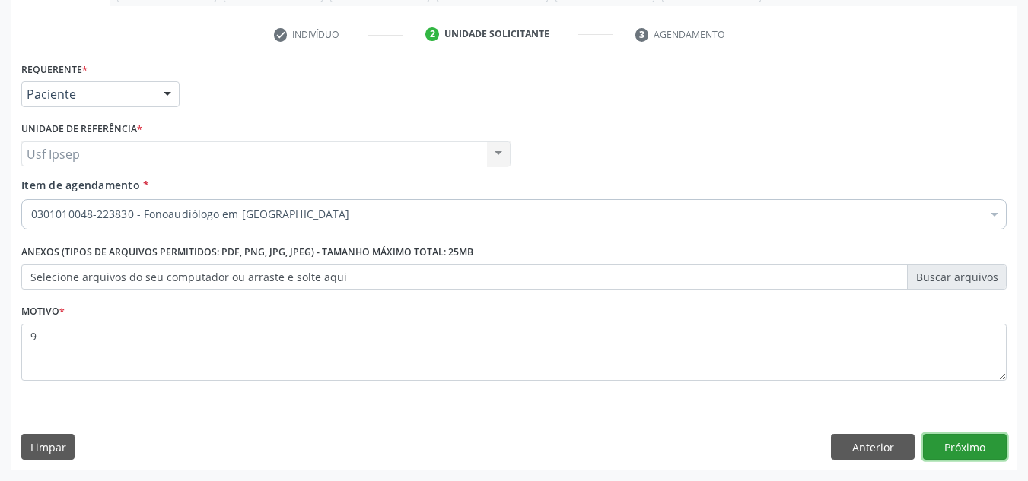
click at [948, 436] on button "Próximo" at bounding box center [965, 447] width 84 height 26
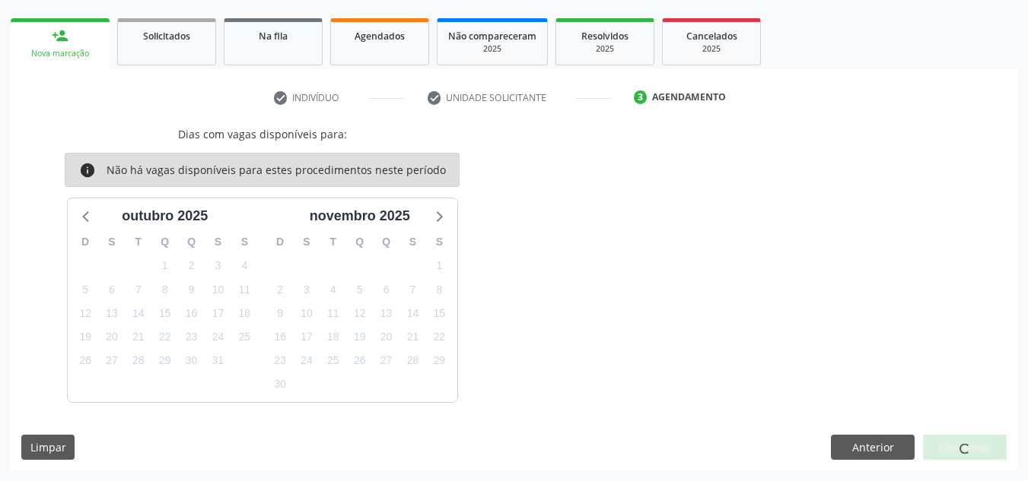
scroll to position [0, 0]
